Goal: Information Seeking & Learning: Find specific fact

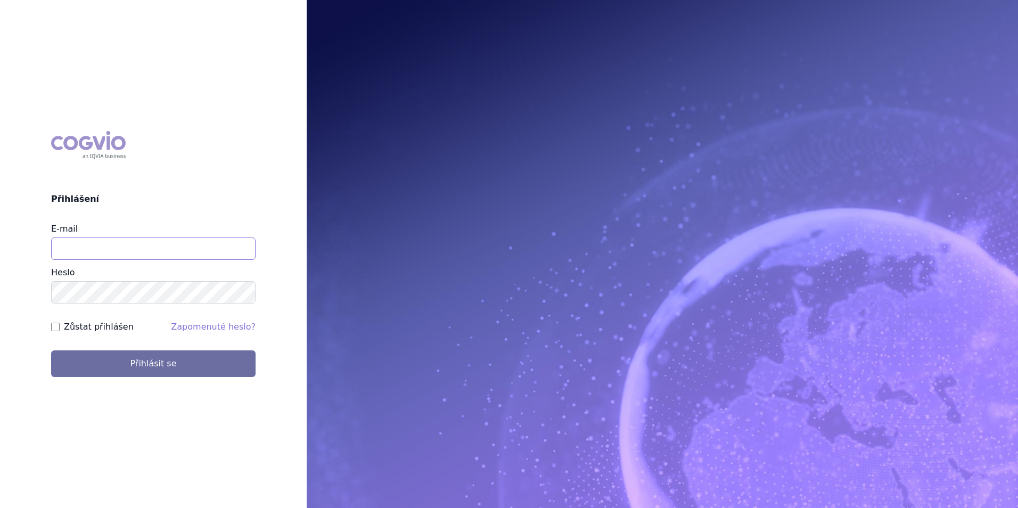
click at [240, 238] on input "E-mail" at bounding box center [153, 248] width 204 height 22
type input "martin.sekan@novartis.com"
click at [51, 350] on button "Přihlásit se" at bounding box center [153, 363] width 204 height 27
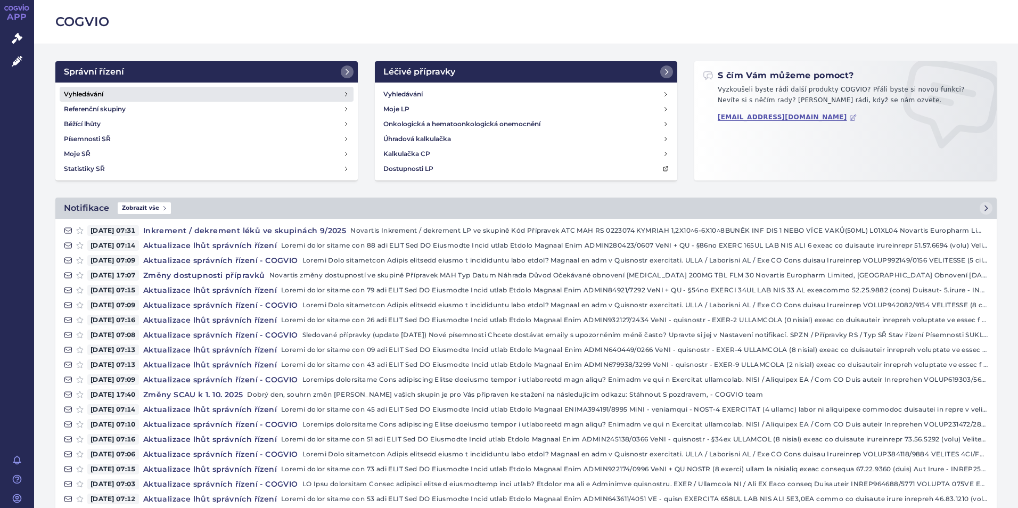
click at [103, 97] on h4 "Vyhledávání" at bounding box center [83, 94] width 39 height 11
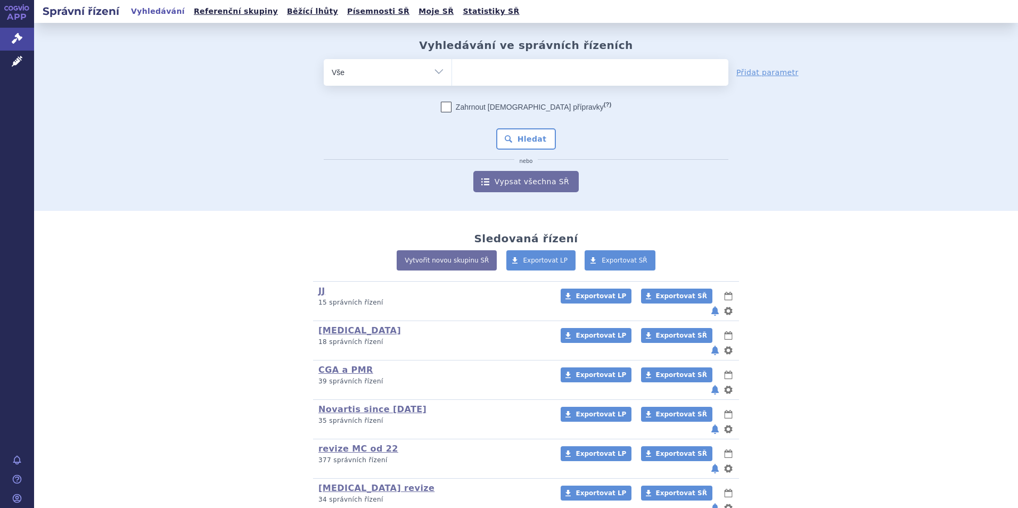
click at [534, 79] on ul at bounding box center [590, 70] width 276 height 22
click at [452, 79] on select at bounding box center [451, 72] width 1 height 27
click at [517, 190] on link "Vypsat všechna SŘ" at bounding box center [525, 181] width 105 height 21
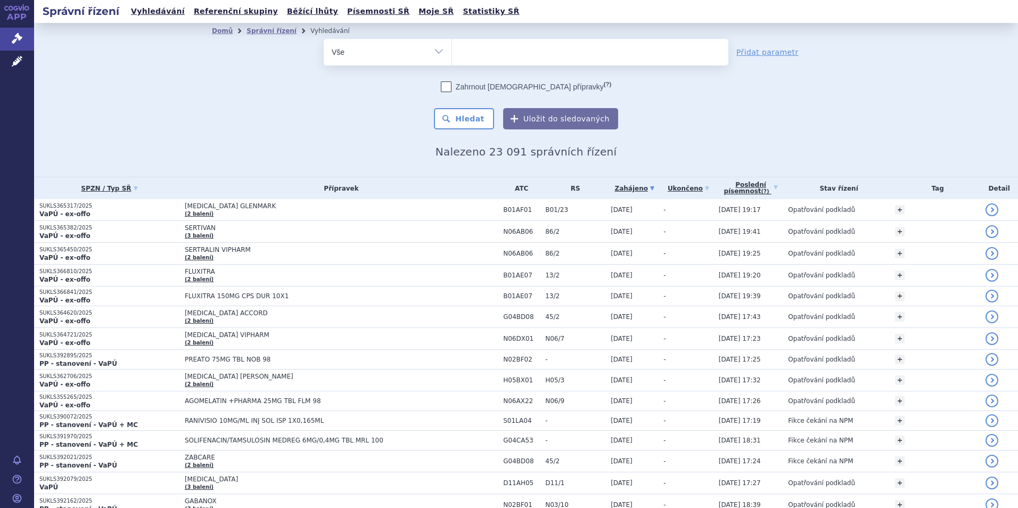
click at [776, 187] on link "Poslední písemnost (?)" at bounding box center [751, 188] width 64 height 22
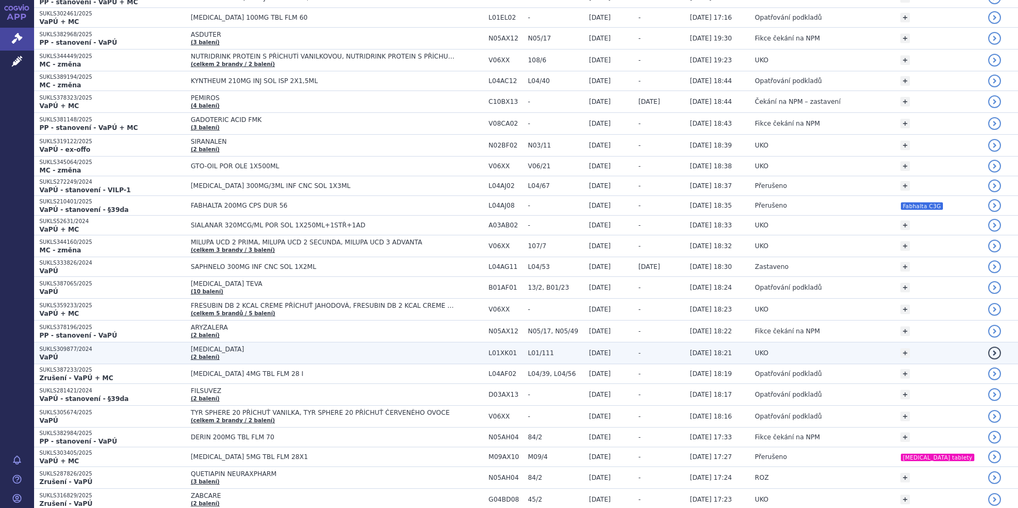
scroll to position [1171, 0]
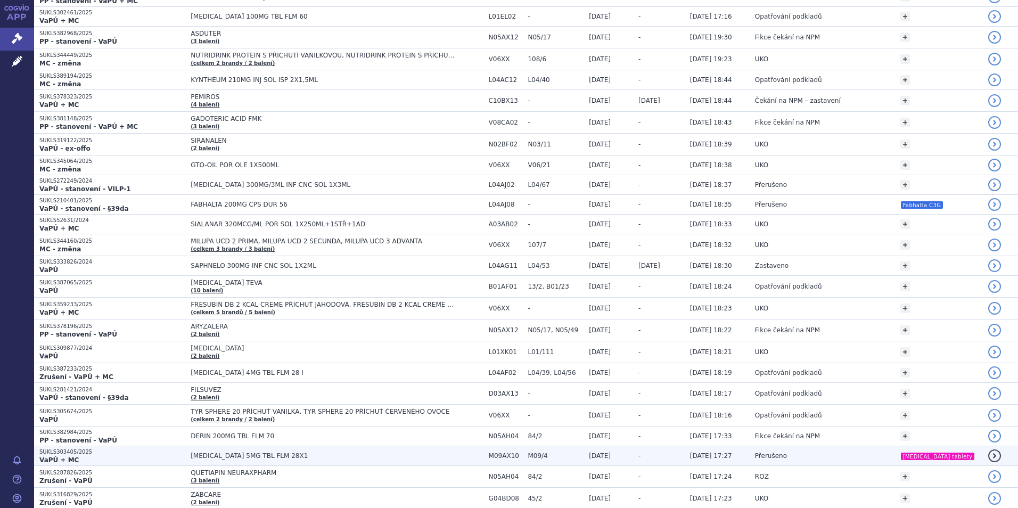
click at [389, 453] on span "[MEDICAL_DATA] 5MG TBL FLM 28X1" at bounding box center [324, 455] width 266 height 7
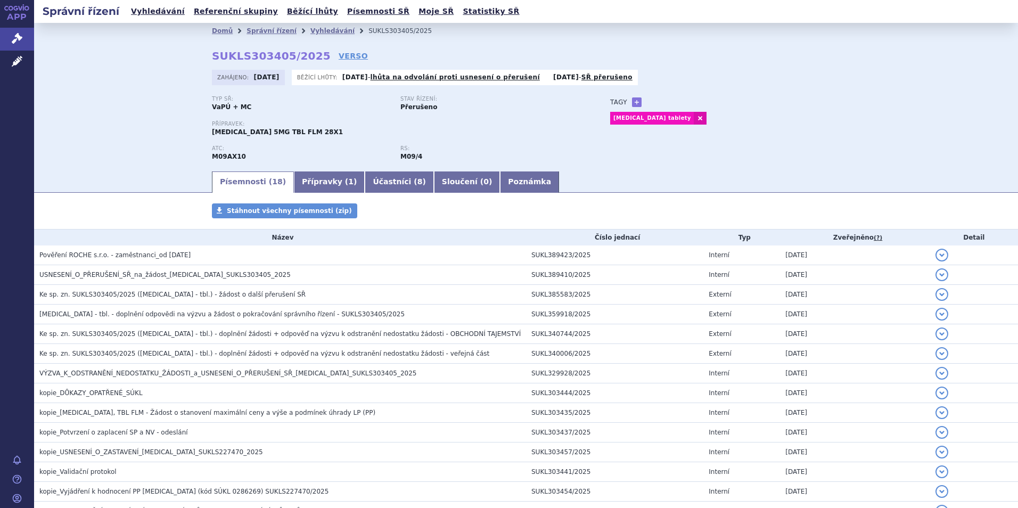
click at [156, 254] on span "Pověření ROCHE s.r.o. - zaměstnanci_od 03.09.2025" at bounding box center [114, 254] width 151 height 7
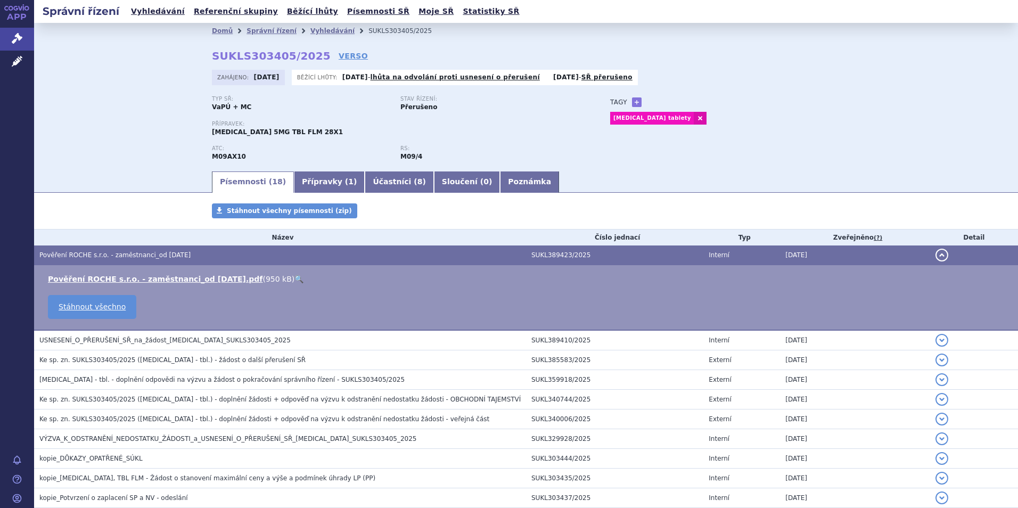
click at [152, 253] on span "Pověření ROCHE s.r.o. - zaměstnanci_od 03.09.2025" at bounding box center [114, 254] width 151 height 7
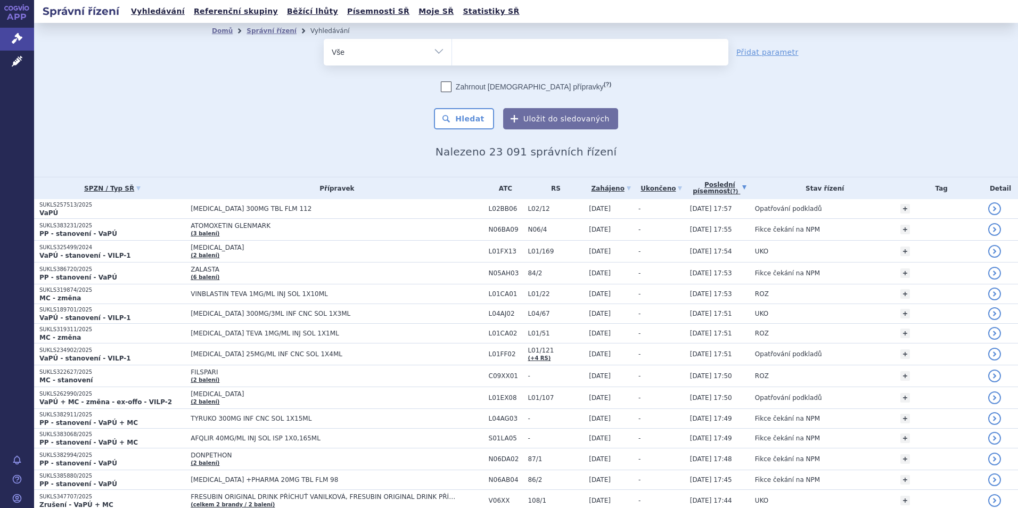
click at [265, 196] on th "Přípravek" at bounding box center [334, 188] width 298 height 22
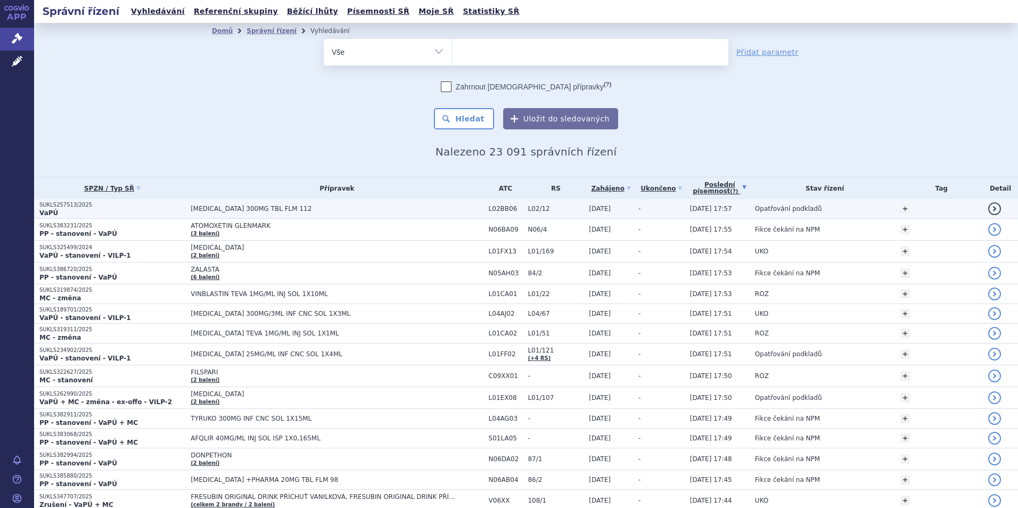
click at [263, 206] on span "[MEDICAL_DATA] 300MG TBL FLM 112" at bounding box center [324, 208] width 266 height 7
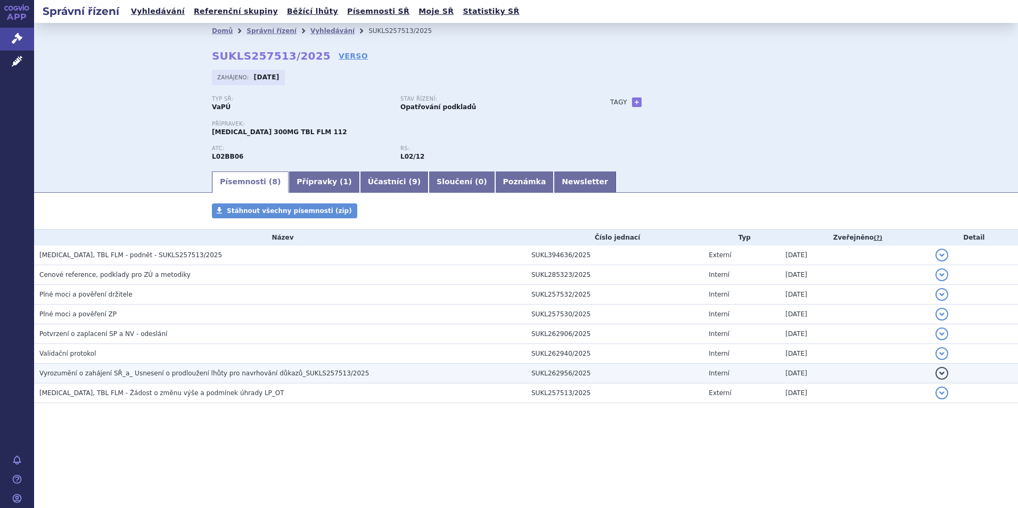
click at [240, 375] on span "Vyrozumění o zahájení SŘ_a_ Usnesení o prodloužení lhůty pro navrhování důkazů_…" at bounding box center [203, 372] width 329 height 7
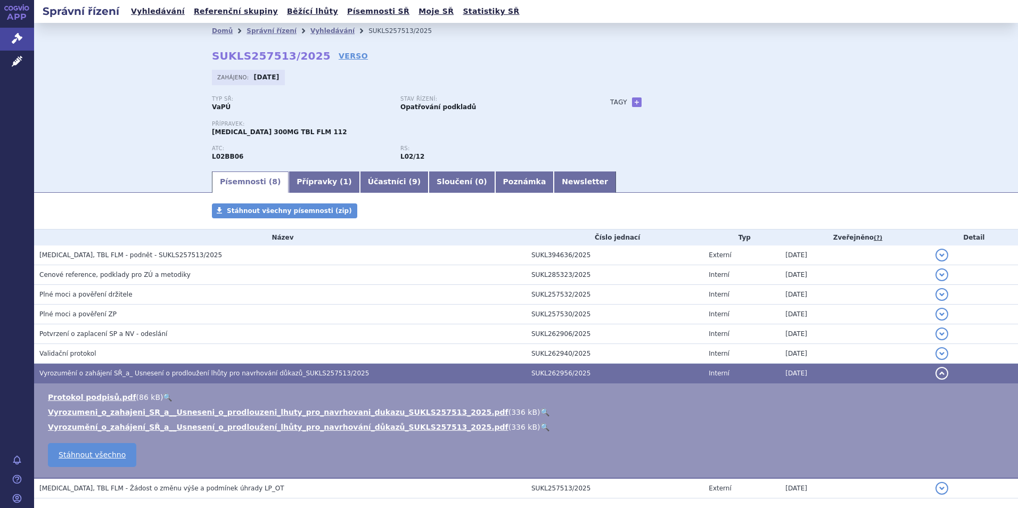
click at [238, 375] on span "Vyrozumění o zahájení SŘ_a_ Usnesení o prodloužení lhůty pro navrhování důkazů_…" at bounding box center [203, 372] width 329 height 7
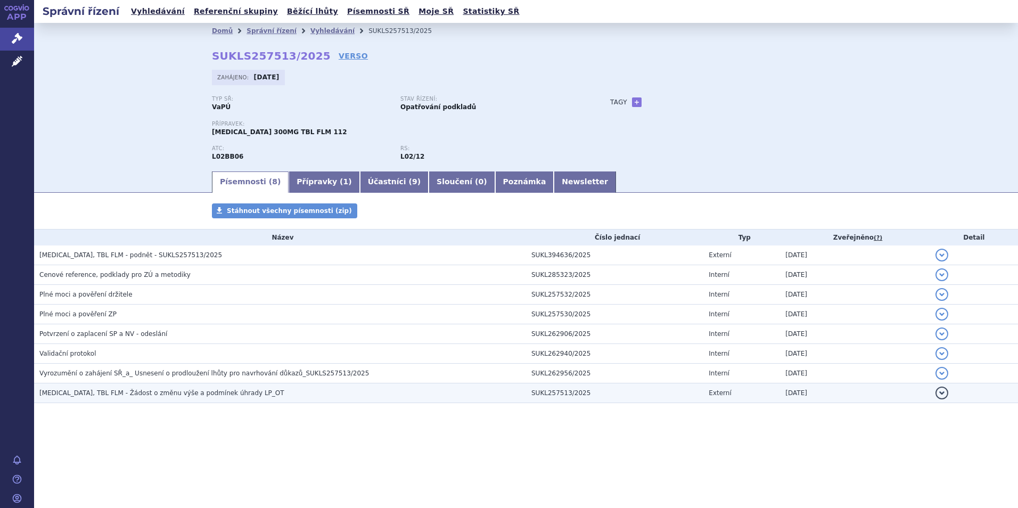
click at [195, 395] on span "NUBEQA, TBL FLM - Žádost o změnu výše a podmínek úhrady LP_OT" at bounding box center [161, 392] width 245 height 7
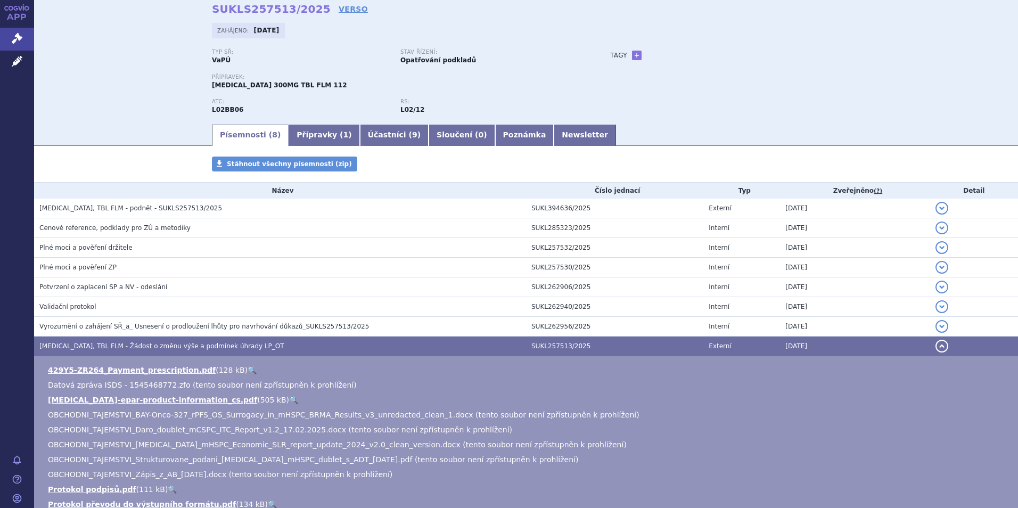
scroll to position [106, 0]
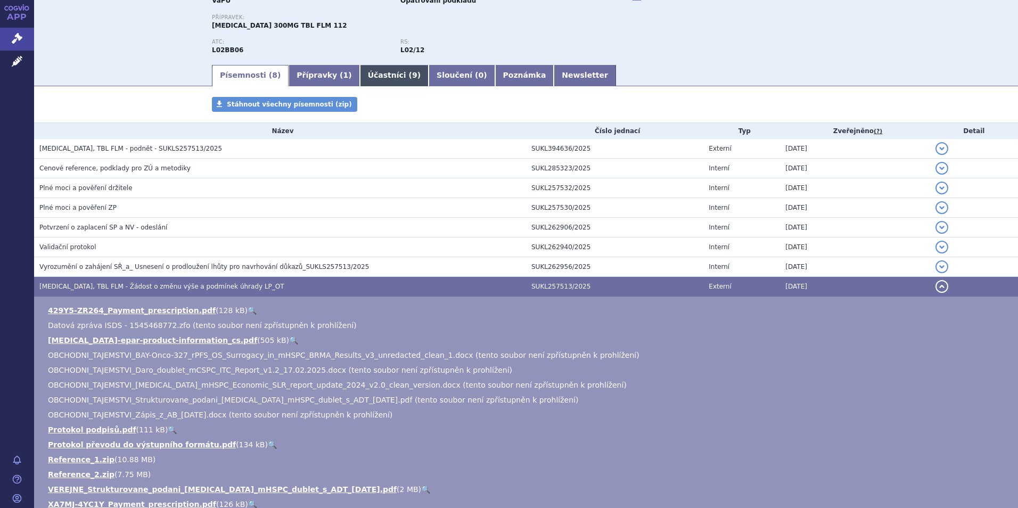
click at [366, 76] on link "Účastníci ( 9 )" at bounding box center [394, 75] width 69 height 21
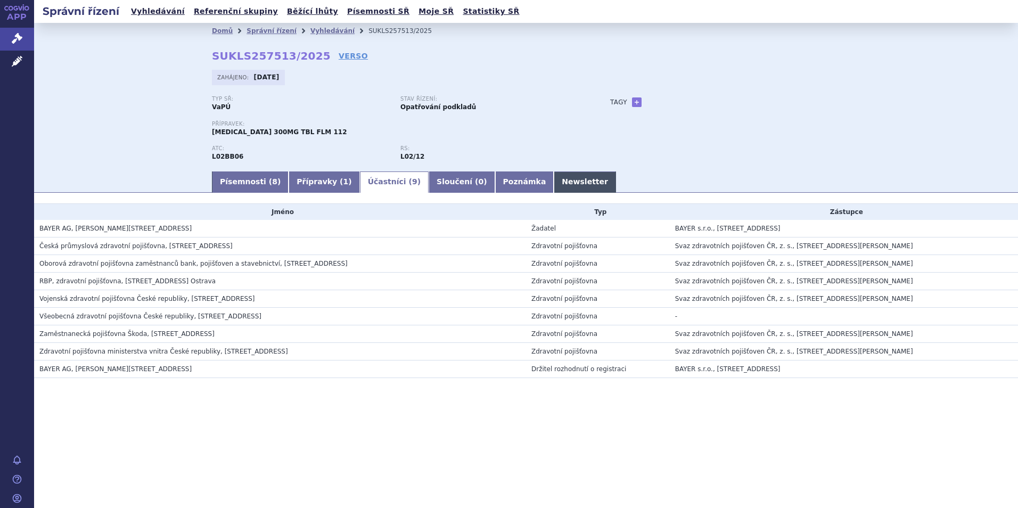
click at [554, 181] on link "Newsletter" at bounding box center [585, 181] width 62 height 21
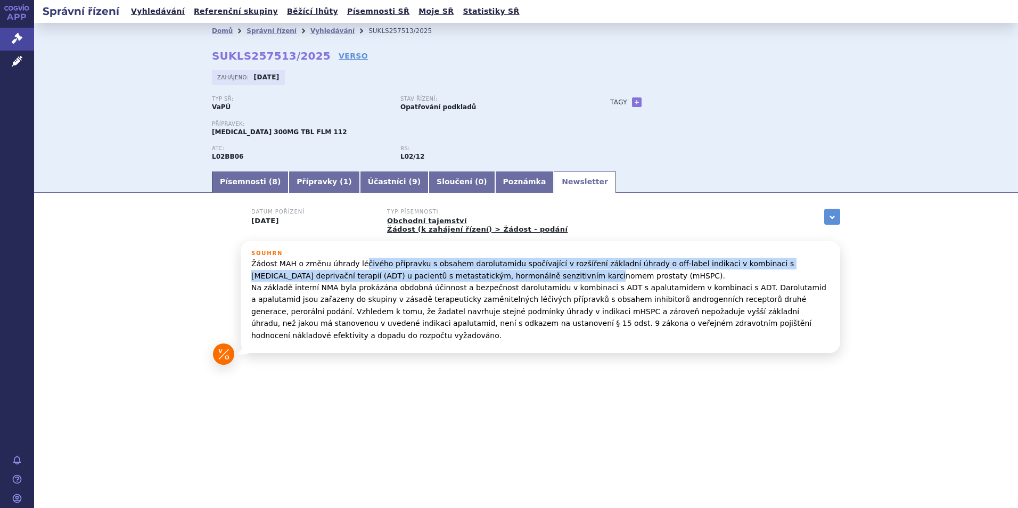
drag, startPoint x: 366, startPoint y: 261, endPoint x: 488, endPoint y: 281, distance: 123.0
click at [488, 281] on p "Žádost MAH o změnu úhrady léčivého přípravku s obsahem darolutamidu spočívající…" at bounding box center [540, 300] width 578 height 84
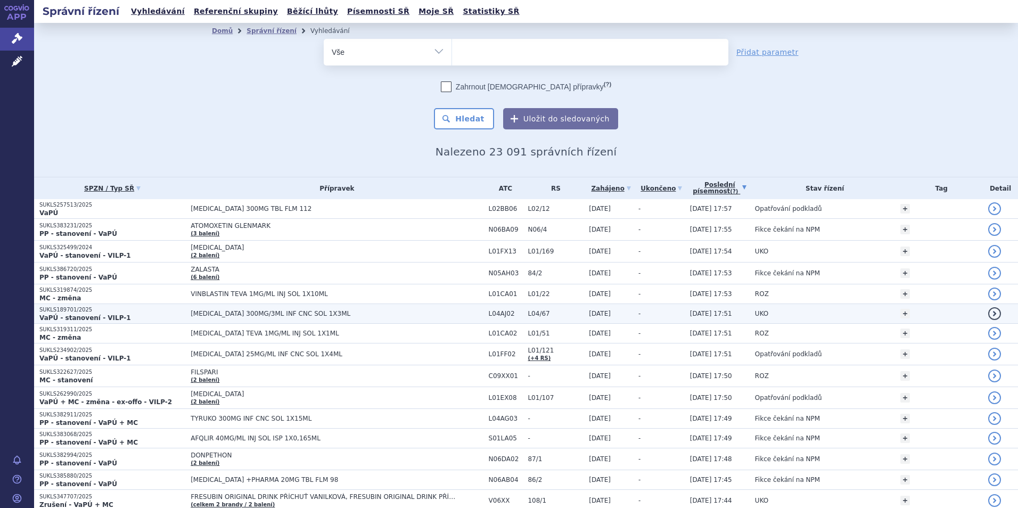
scroll to position [53, 0]
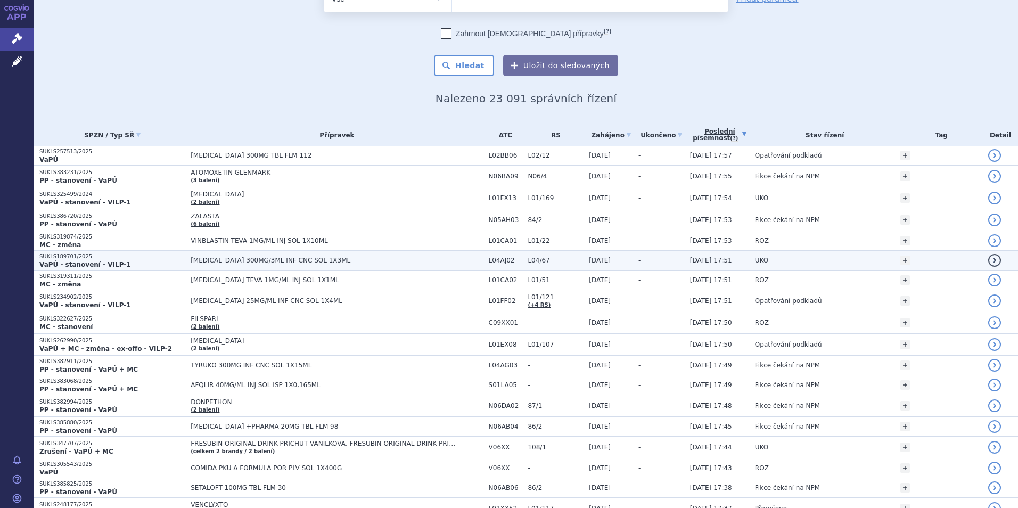
click at [191, 258] on span "[MEDICAL_DATA] 300MG/3ML INF CNC SOL 1X3ML" at bounding box center [324, 260] width 266 height 7
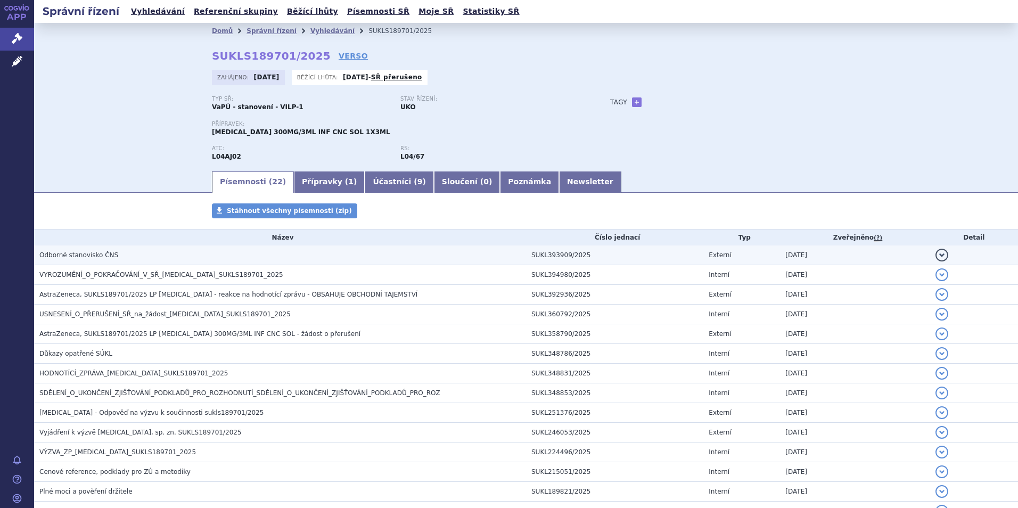
click at [65, 253] on span "Odborné stanovisko ČNS" at bounding box center [78, 254] width 79 height 7
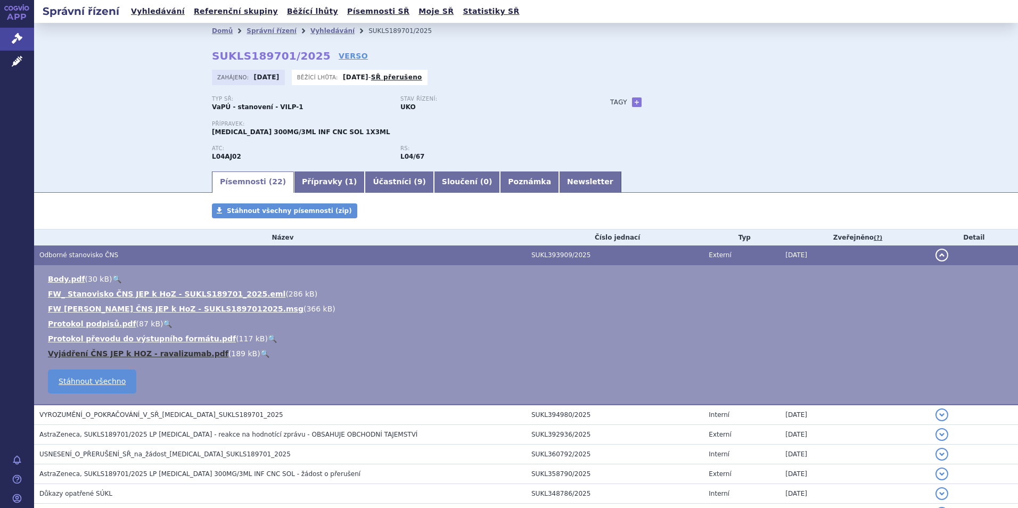
click at [116, 357] on link "Vyjádření ČNS JEP k HOZ - ravalizumab.pdf" at bounding box center [138, 353] width 180 height 9
